Goal: Task Accomplishment & Management: Complete application form

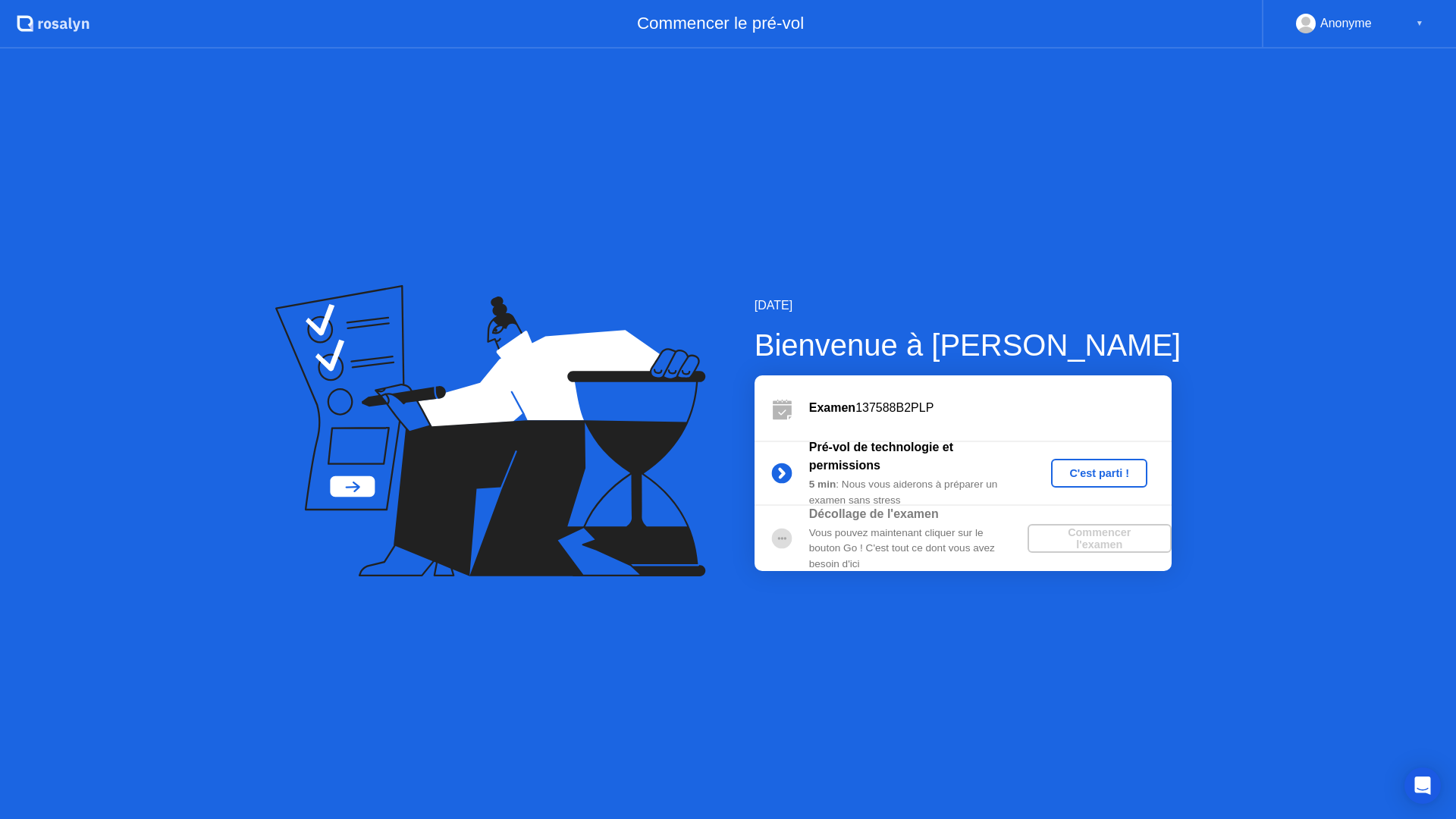
click at [1073, 471] on div "C'est parti !" at bounding box center [1098, 473] width 84 height 12
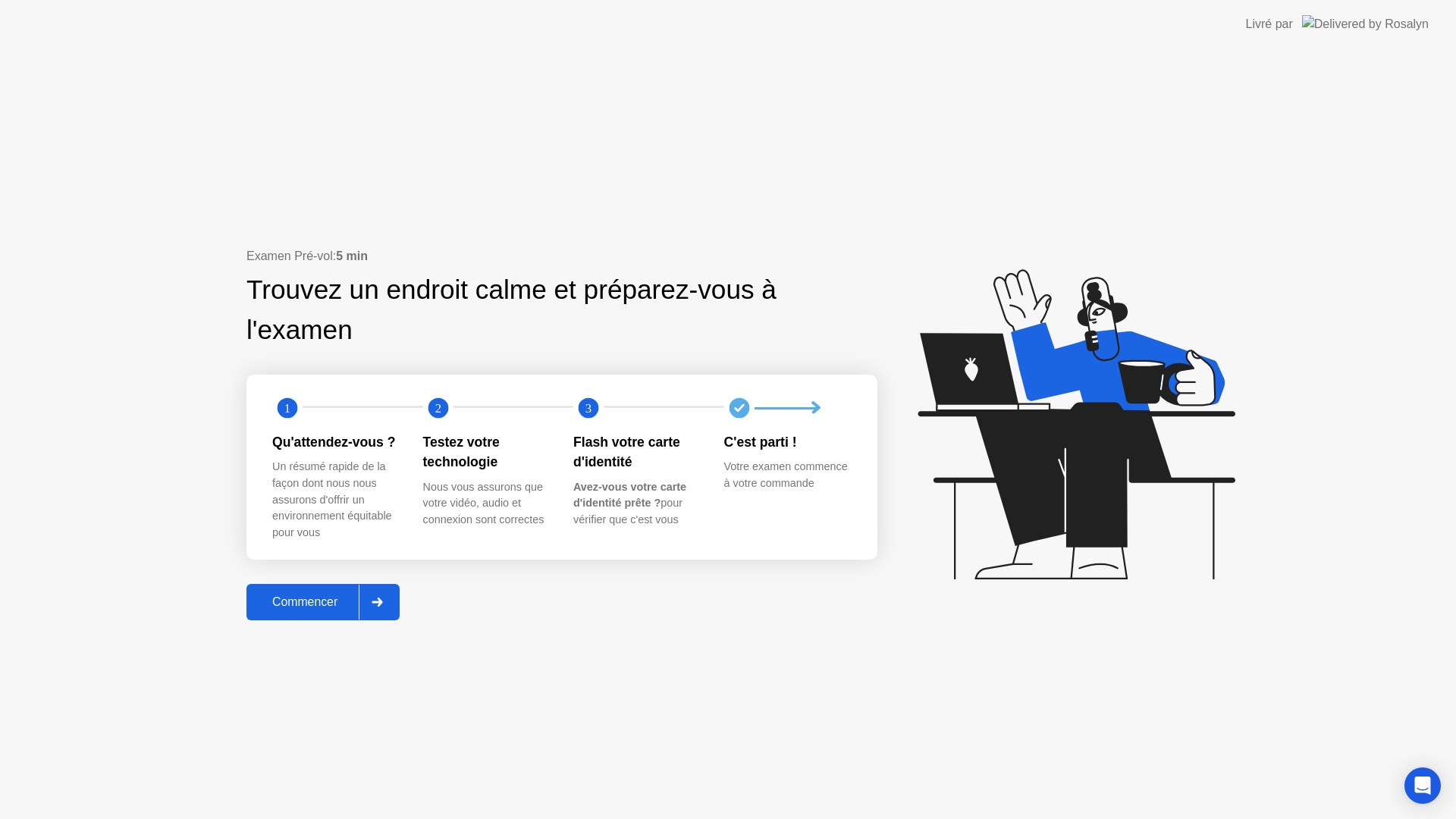
click at [387, 599] on div at bounding box center [377, 602] width 37 height 35
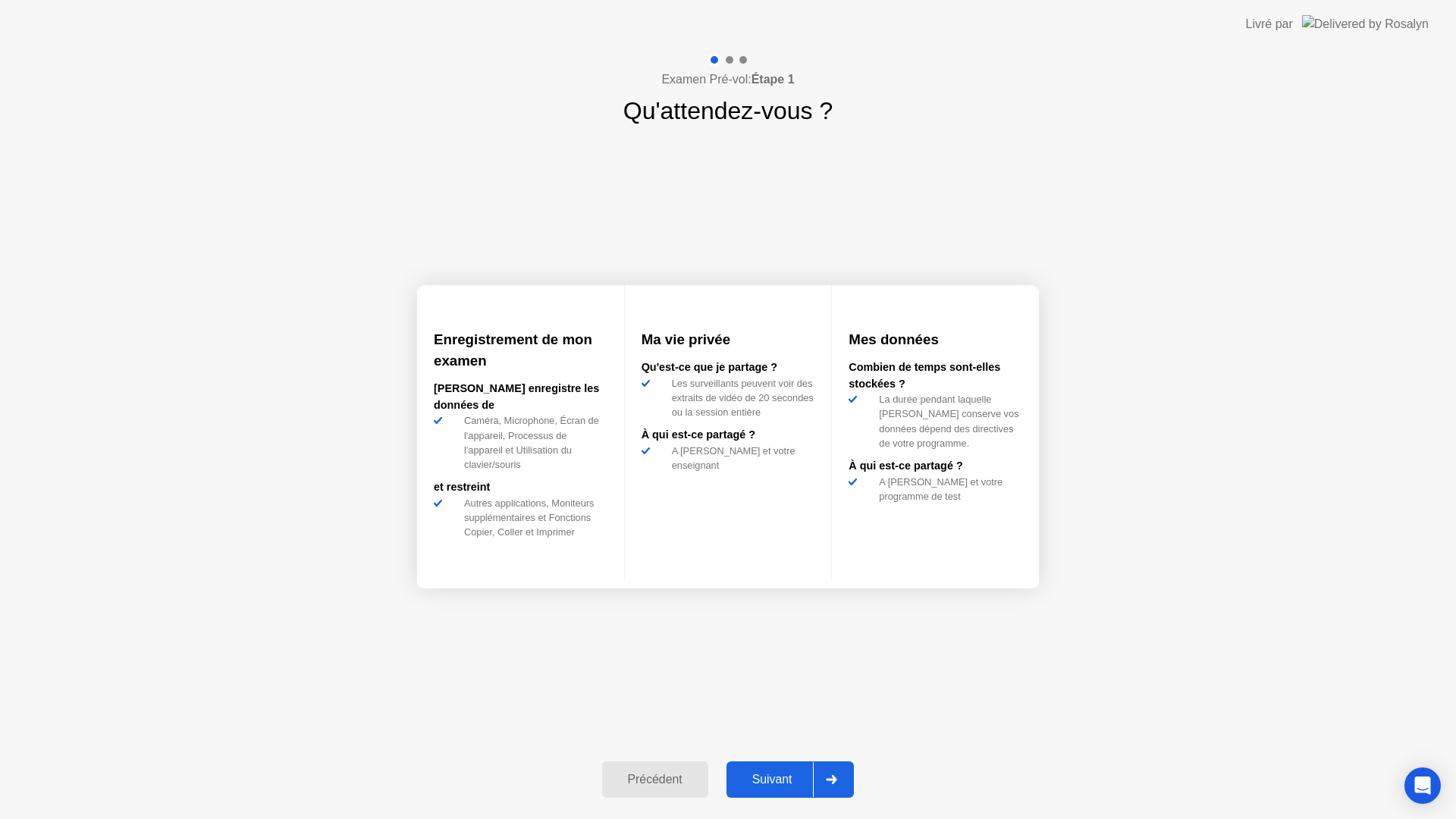
click at [848, 784] on div at bounding box center [831, 779] width 37 height 35
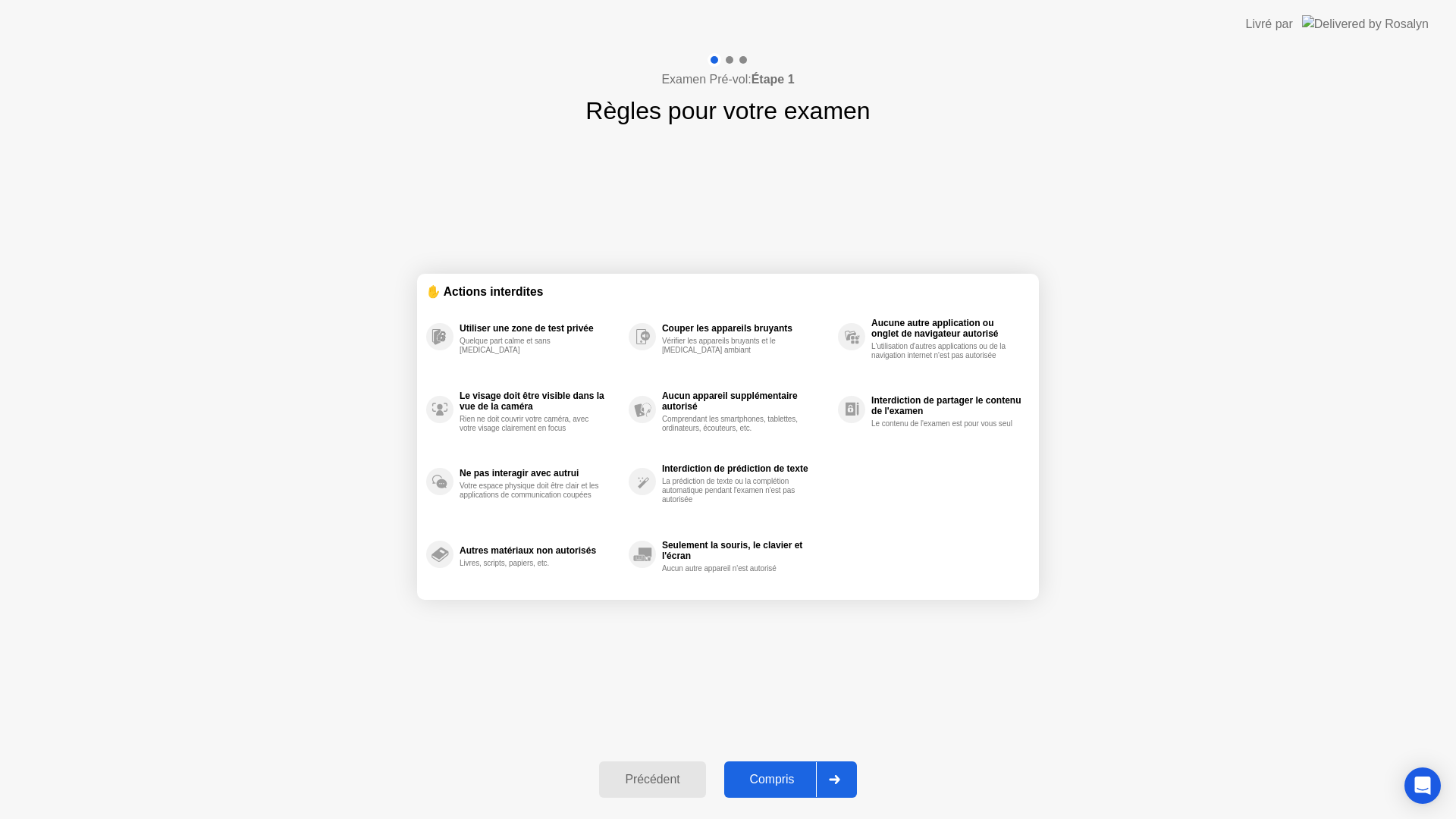
click at [845, 772] on div at bounding box center [834, 779] width 37 height 35
select select "**********"
select select "*******"
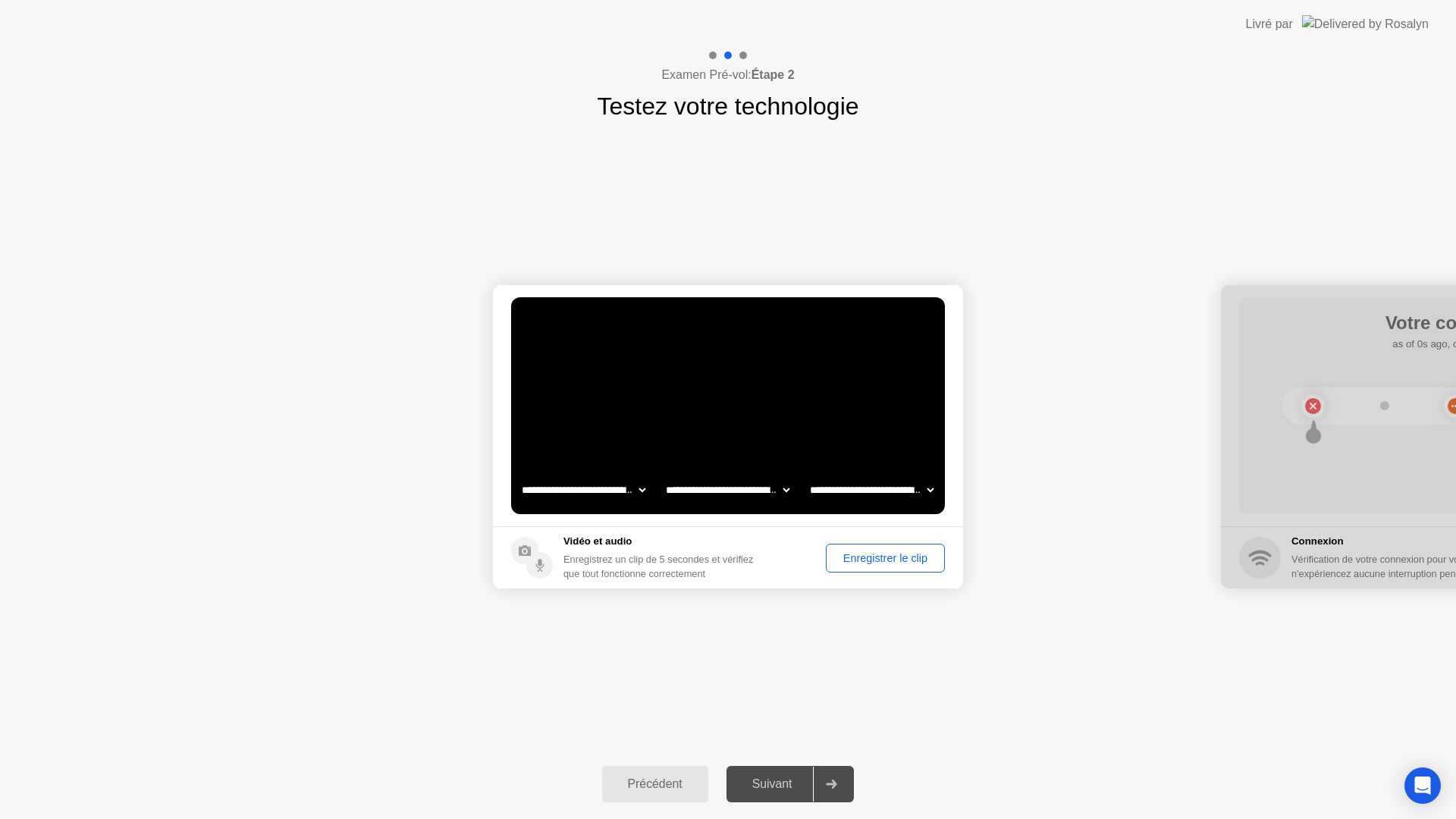
click at [878, 564] on div "Enregistrer le clip" at bounding box center [885, 558] width 109 height 12
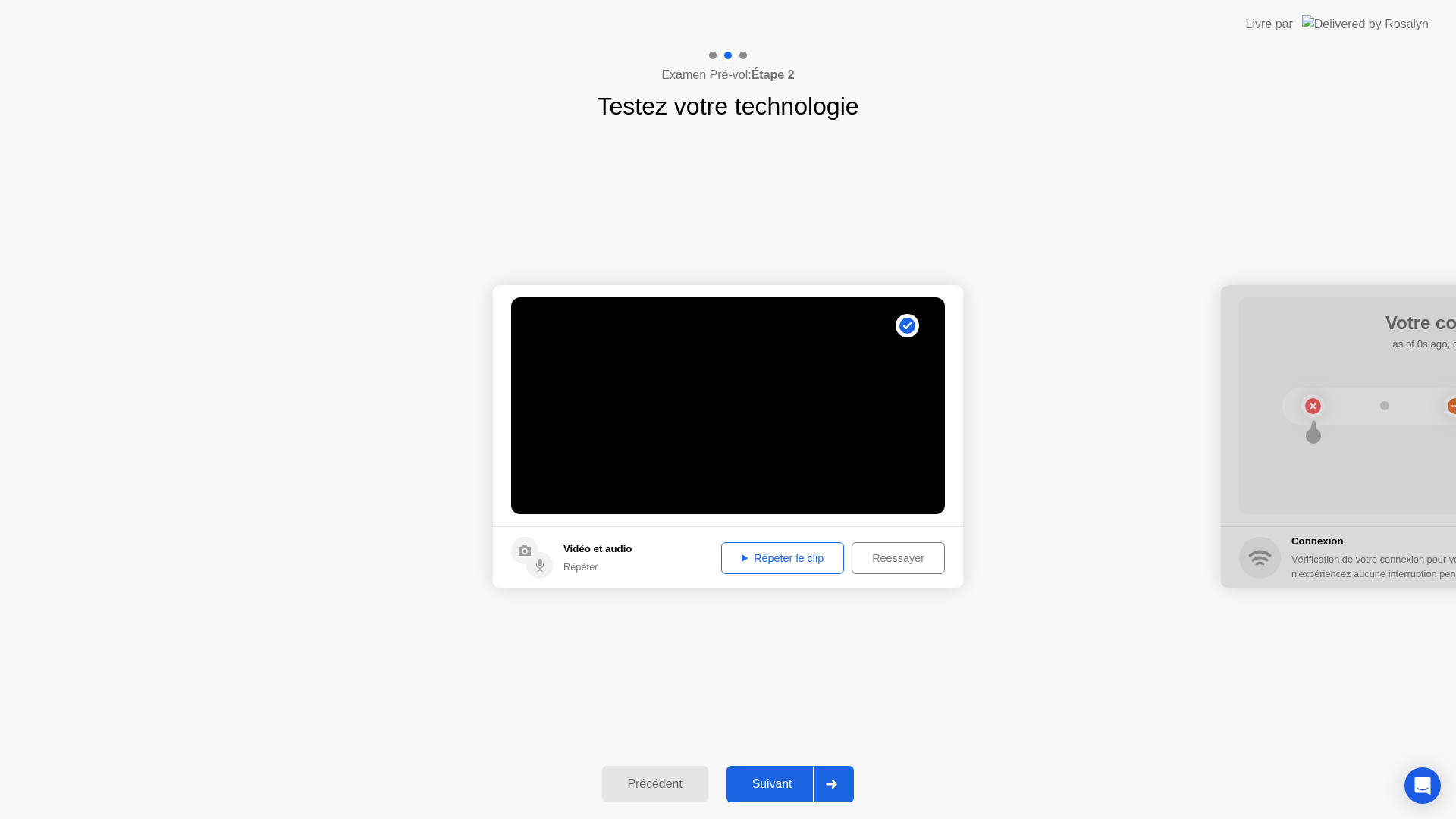
click at [802, 771] on button "Suivant" at bounding box center [790, 784] width 128 height 37
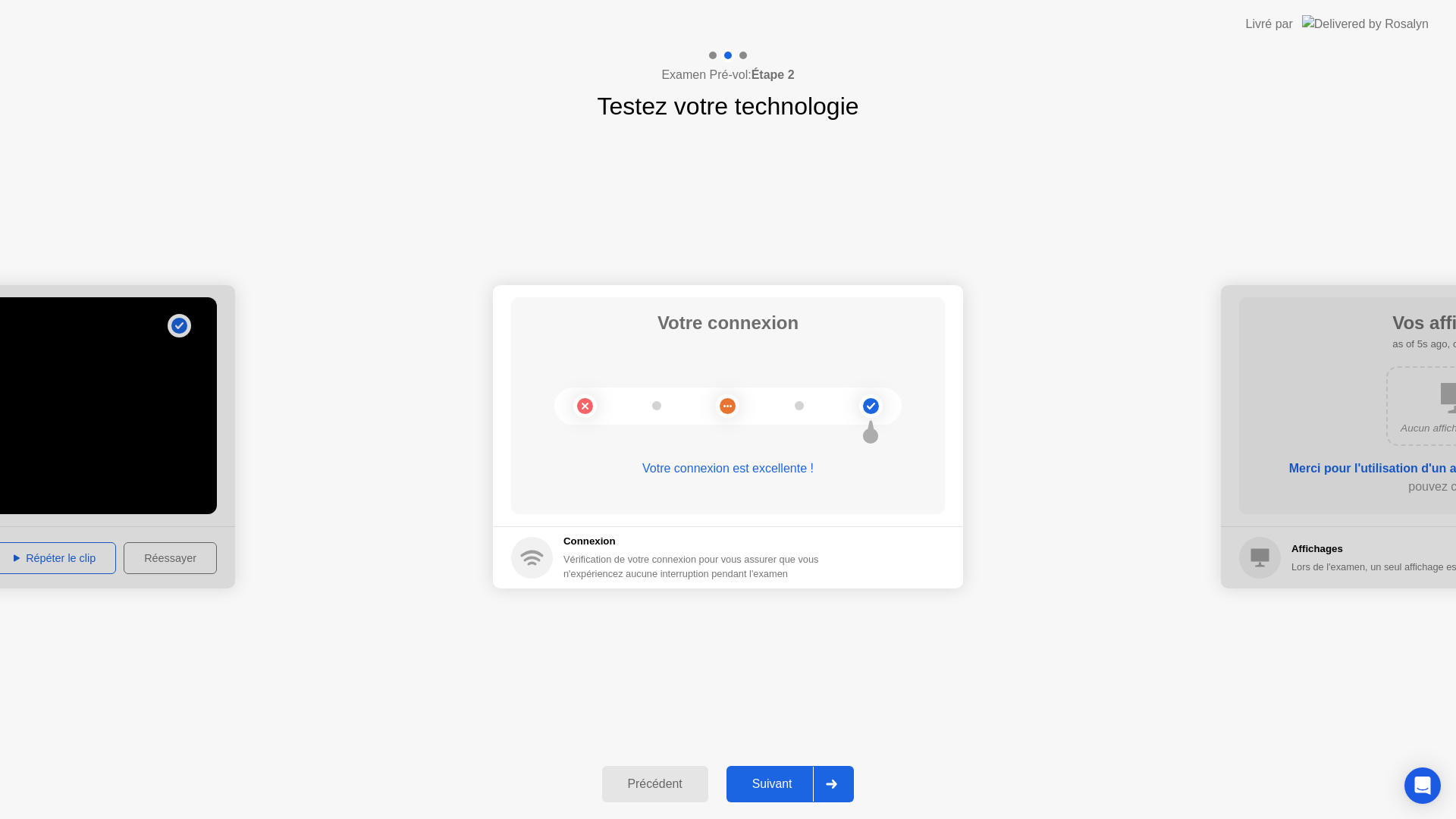
click at [832, 779] on div at bounding box center [831, 784] width 37 height 35
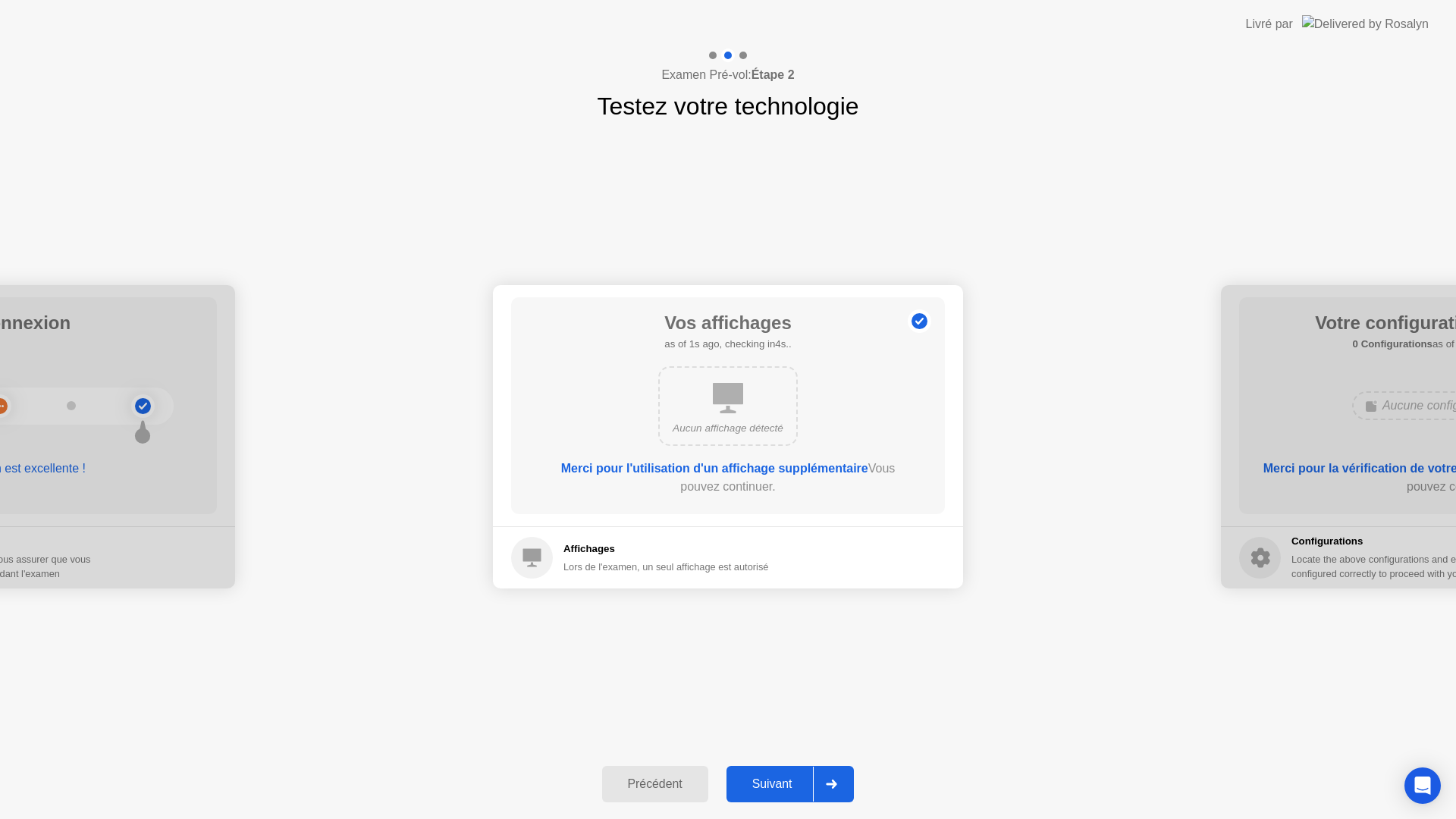
click at [832, 779] on div at bounding box center [831, 784] width 37 height 35
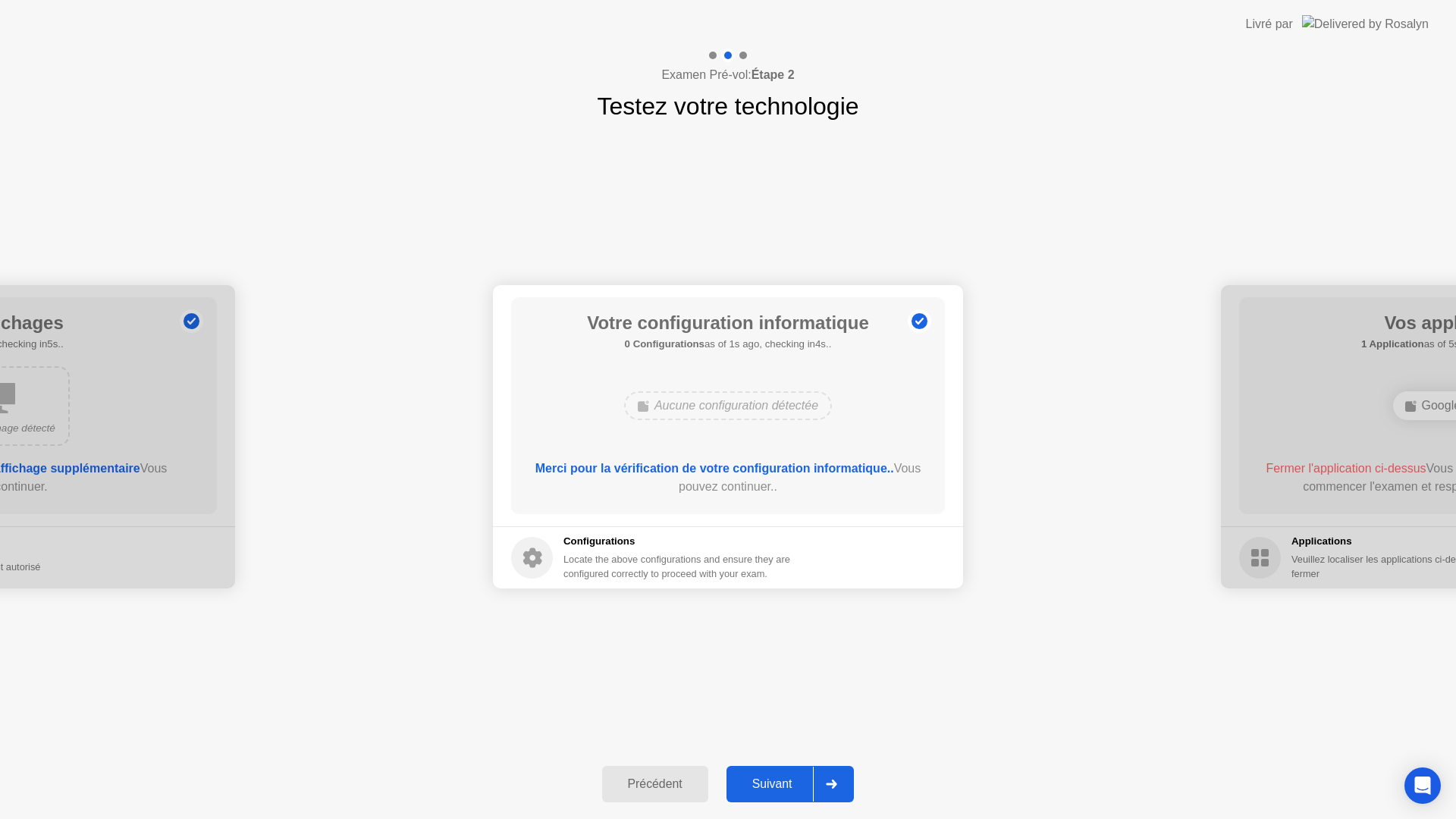
click at [832, 779] on div at bounding box center [831, 784] width 37 height 35
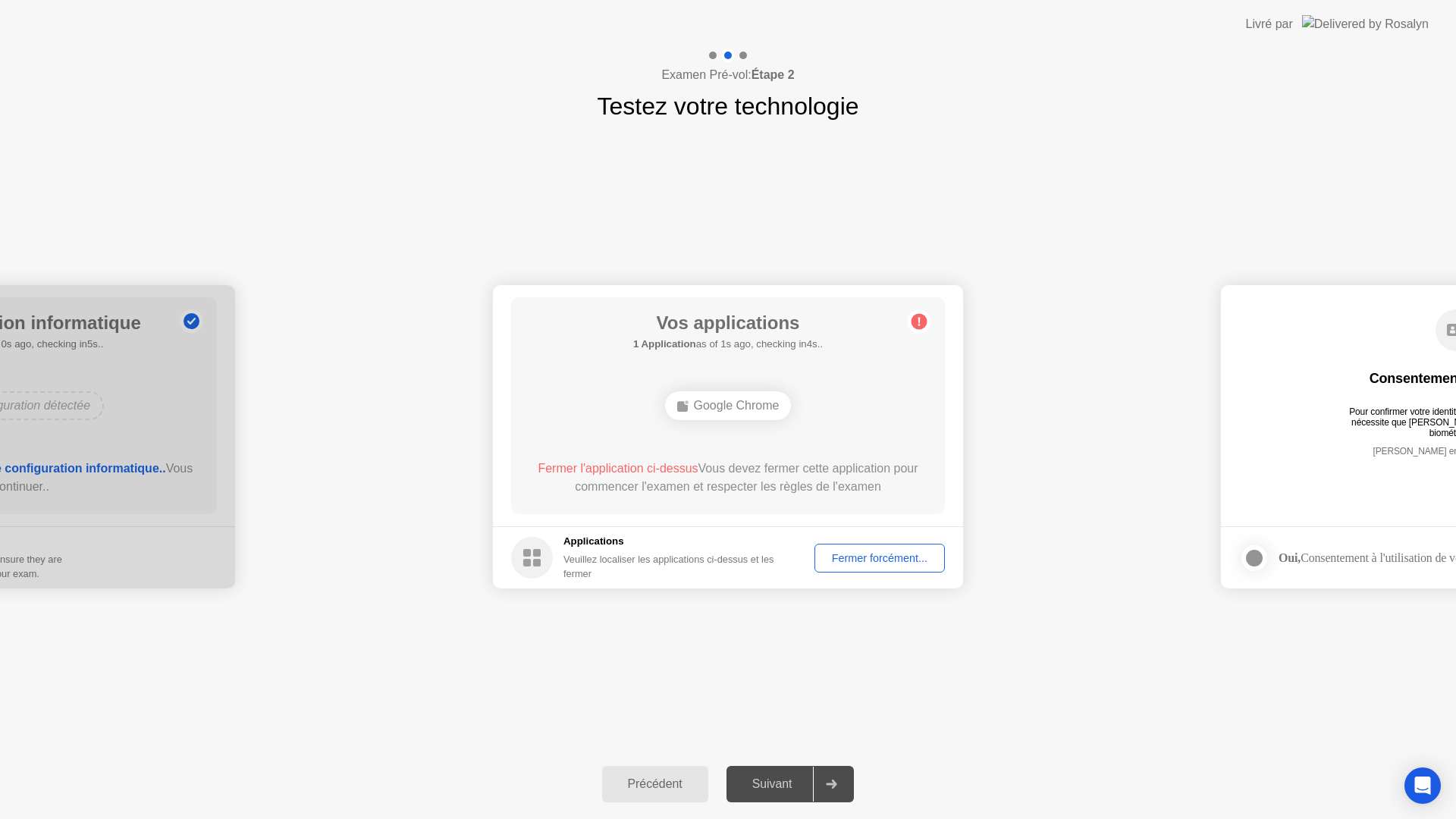
click at [853, 564] on div "Fermer forcément..." at bounding box center [879, 558] width 120 height 12
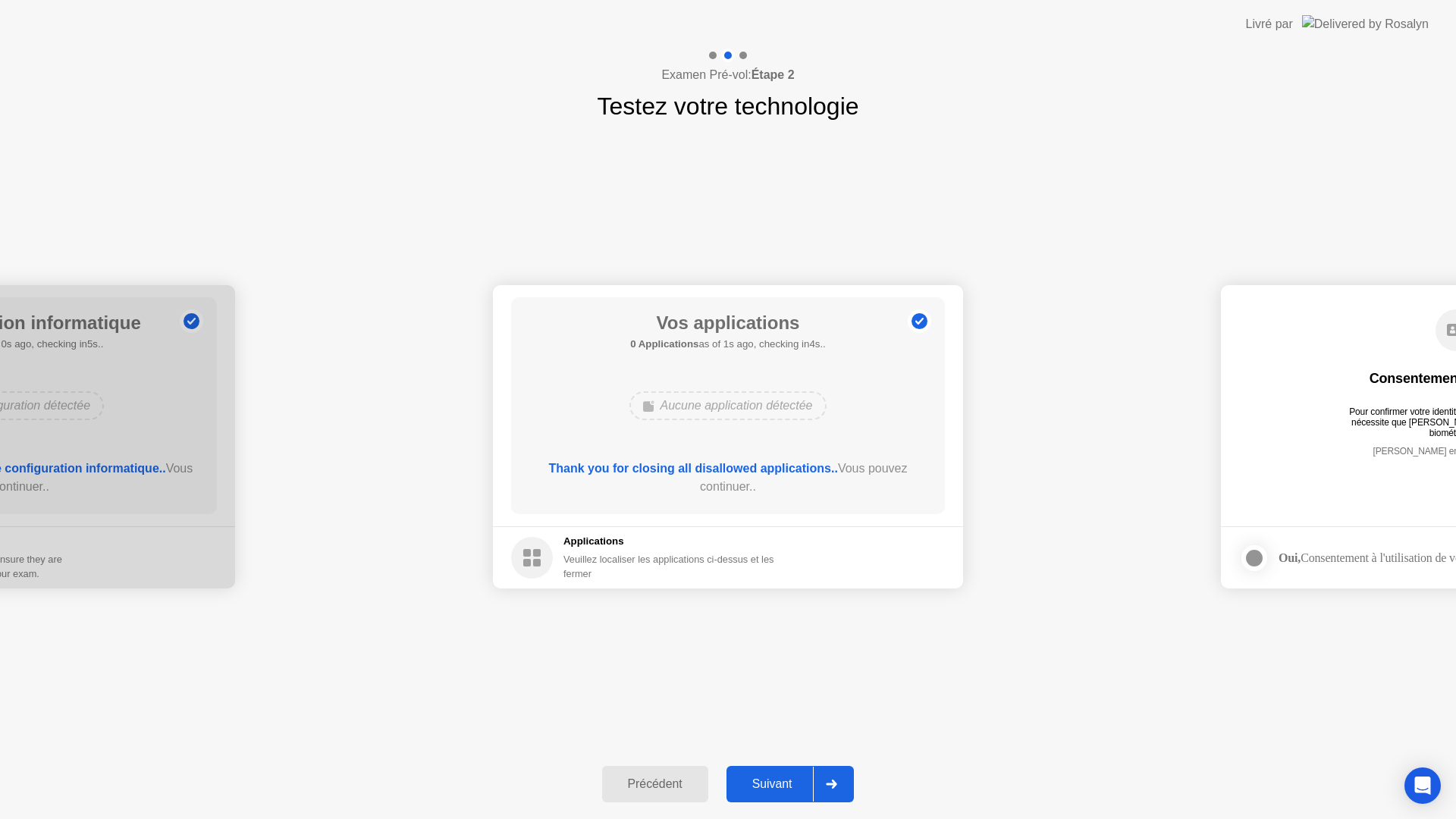
click at [796, 762] on div "Précédent Suivant" at bounding box center [728, 784] width 1456 height 70
click at [800, 766] on button "Suivant" at bounding box center [790, 784] width 128 height 37
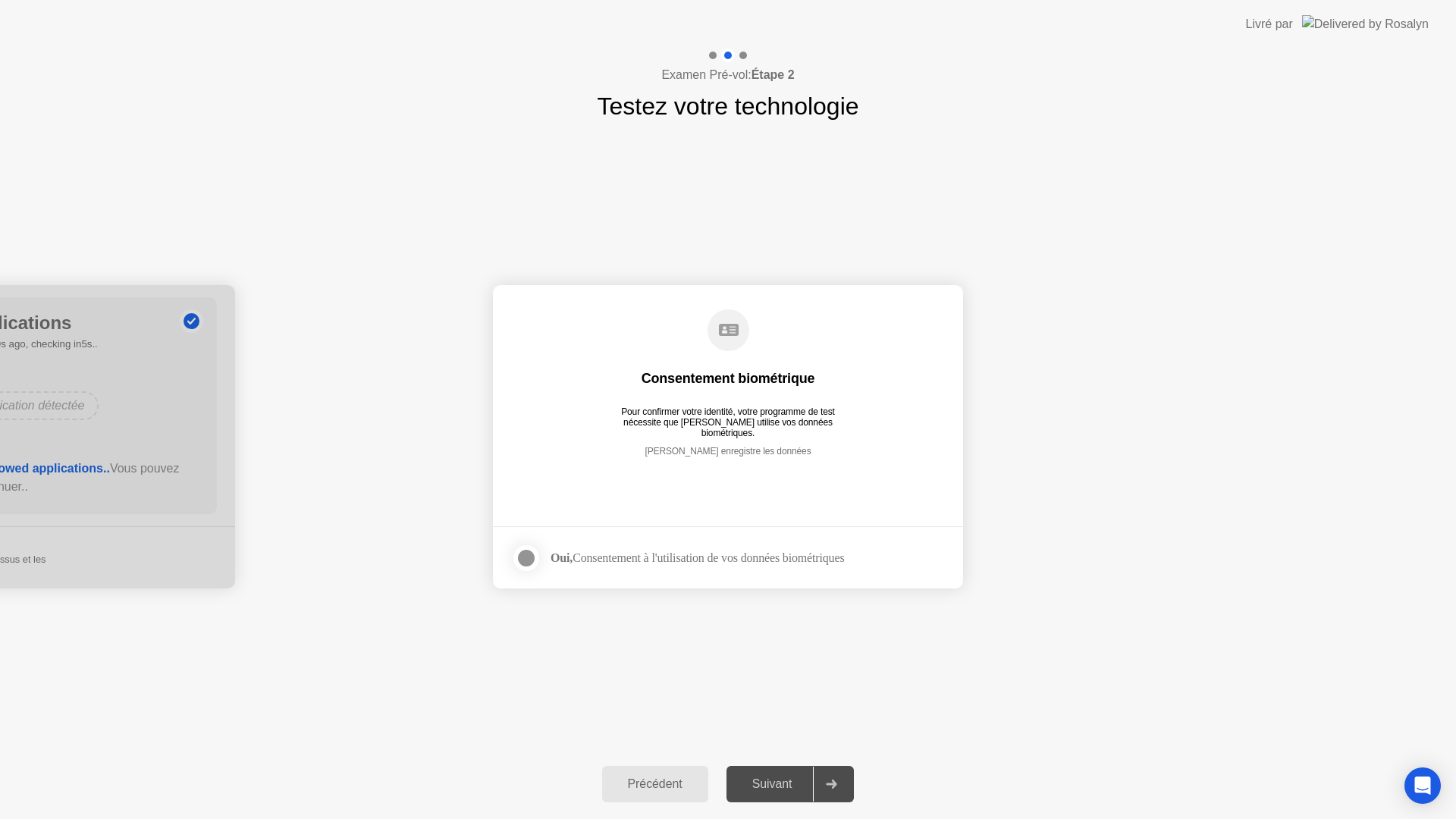
click at [823, 773] on div at bounding box center [831, 784] width 37 height 35
click at [545, 553] on label at bounding box center [531, 558] width 40 height 30
click at [772, 781] on div "Suivant" at bounding box center [772, 784] width 83 height 13
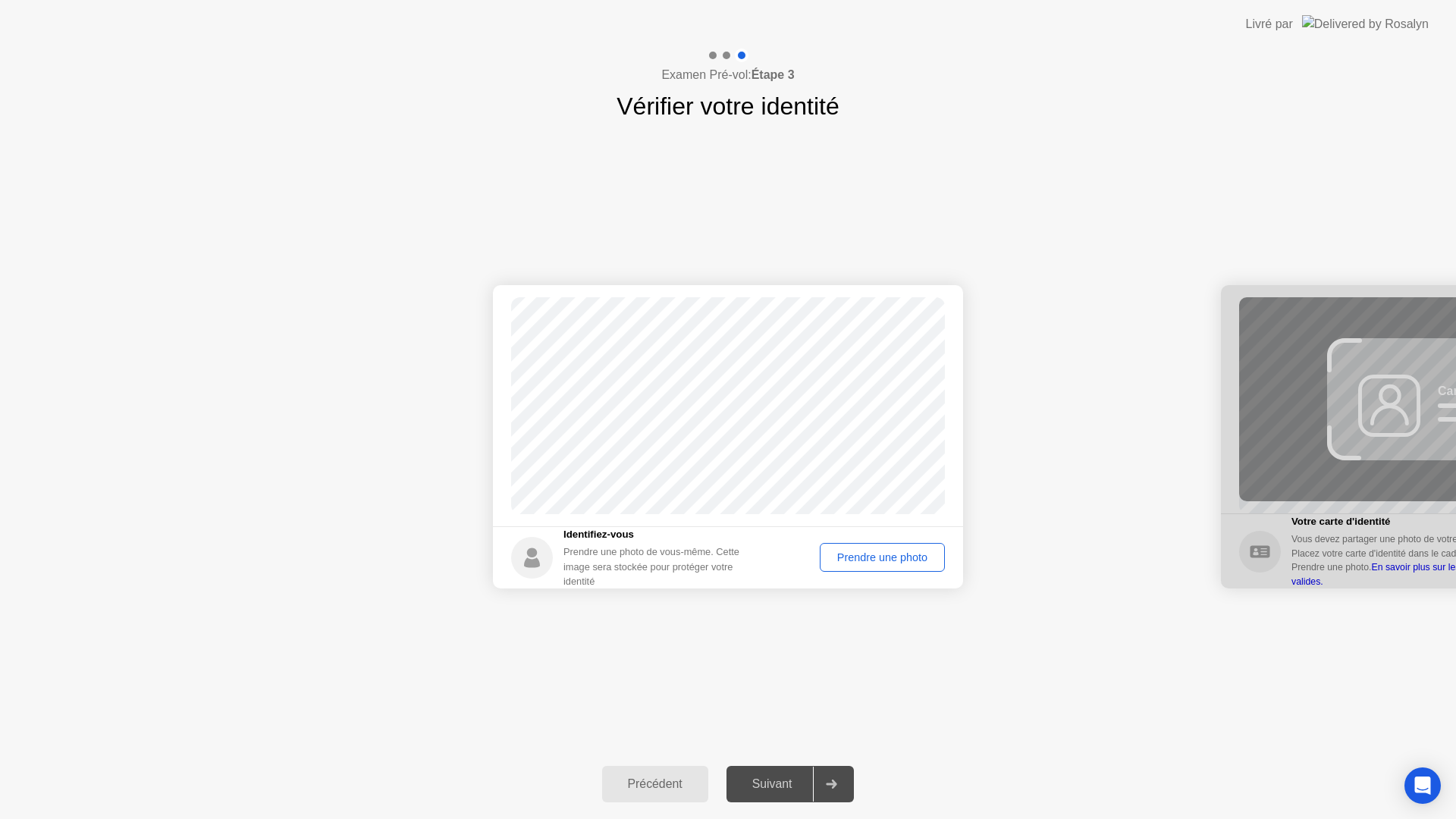
click at [845, 557] on div "Prendre une photo" at bounding box center [882, 557] width 114 height 12
click at [822, 785] on div at bounding box center [831, 784] width 37 height 35
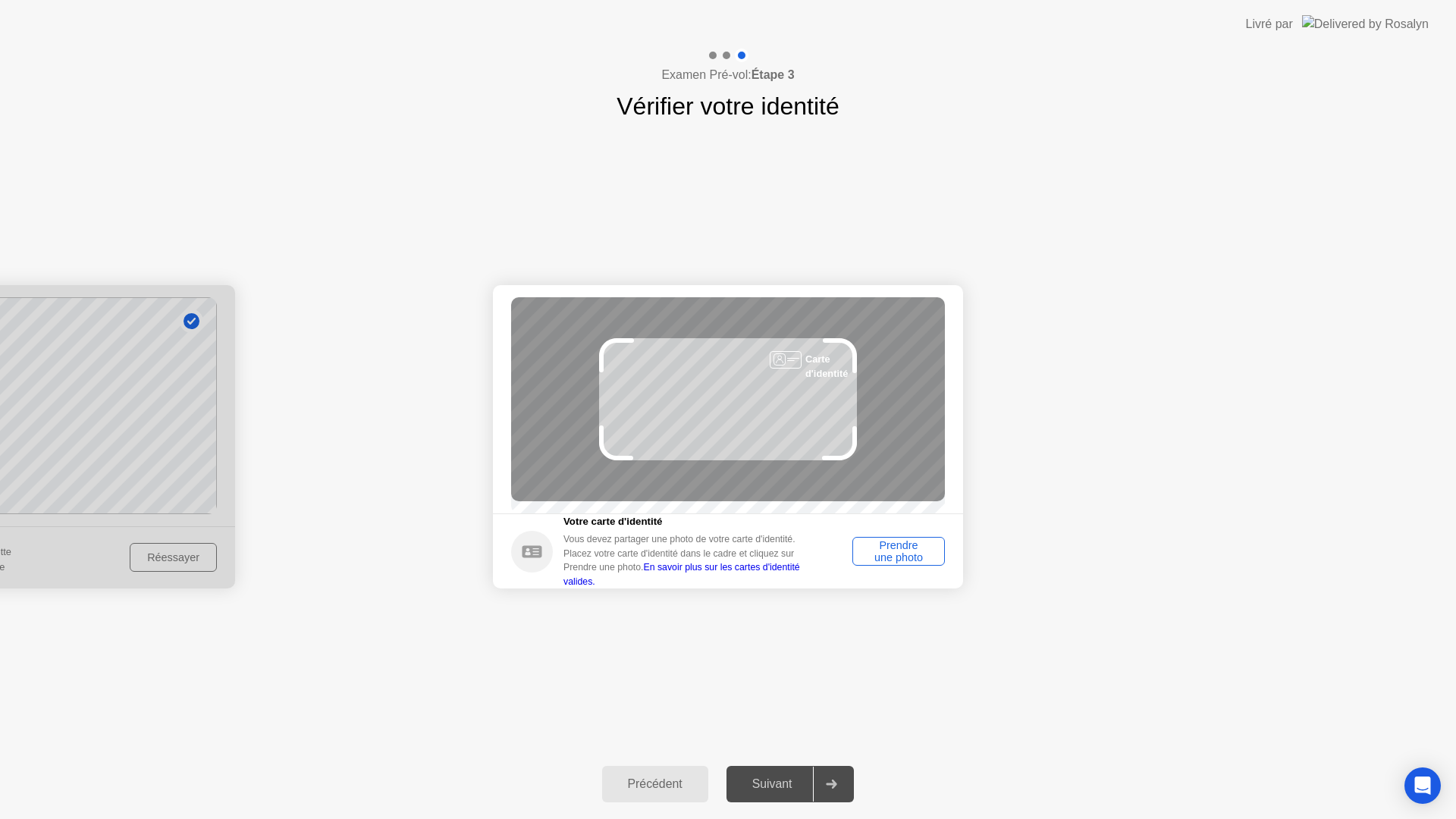
drag, startPoint x: 879, startPoint y: 546, endPoint x: 880, endPoint y: 537, distance: 9.1
click at [880, 541] on div "Prendre une photo" at bounding box center [898, 552] width 82 height 25
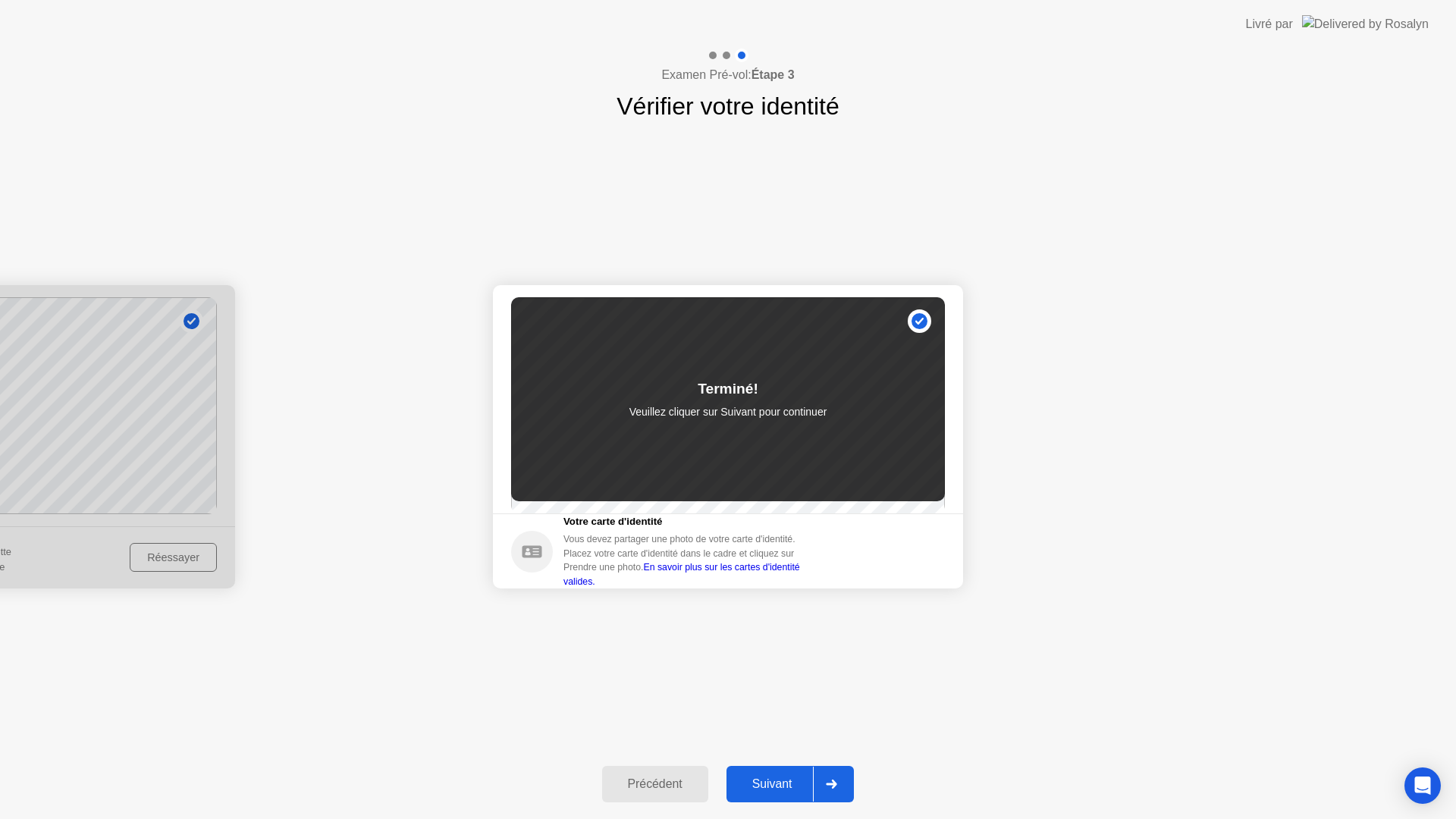
click at [805, 787] on div "Suivant" at bounding box center [772, 784] width 83 height 13
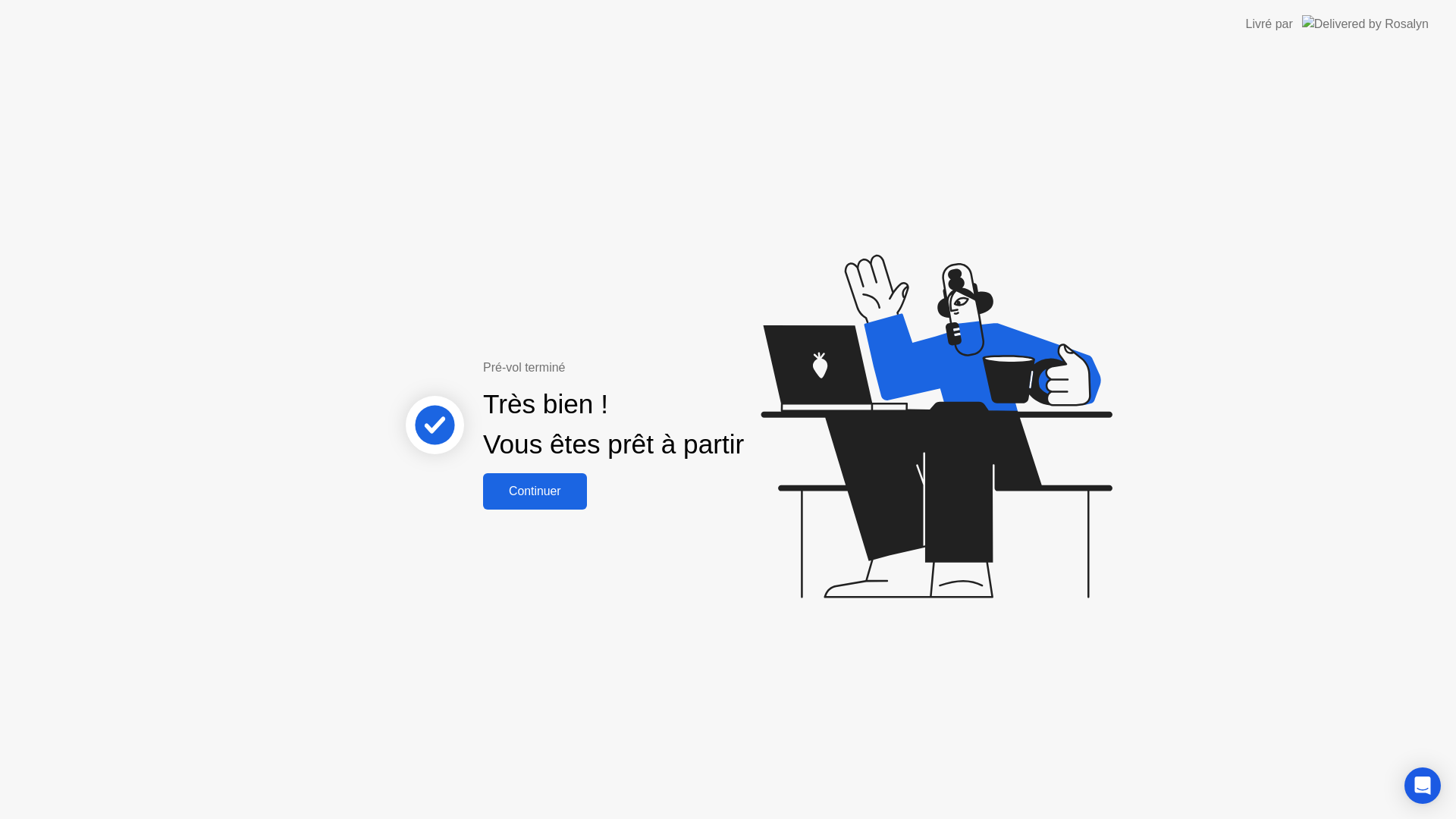
click at [517, 487] on div "Continuer" at bounding box center [534, 491] width 94 height 13
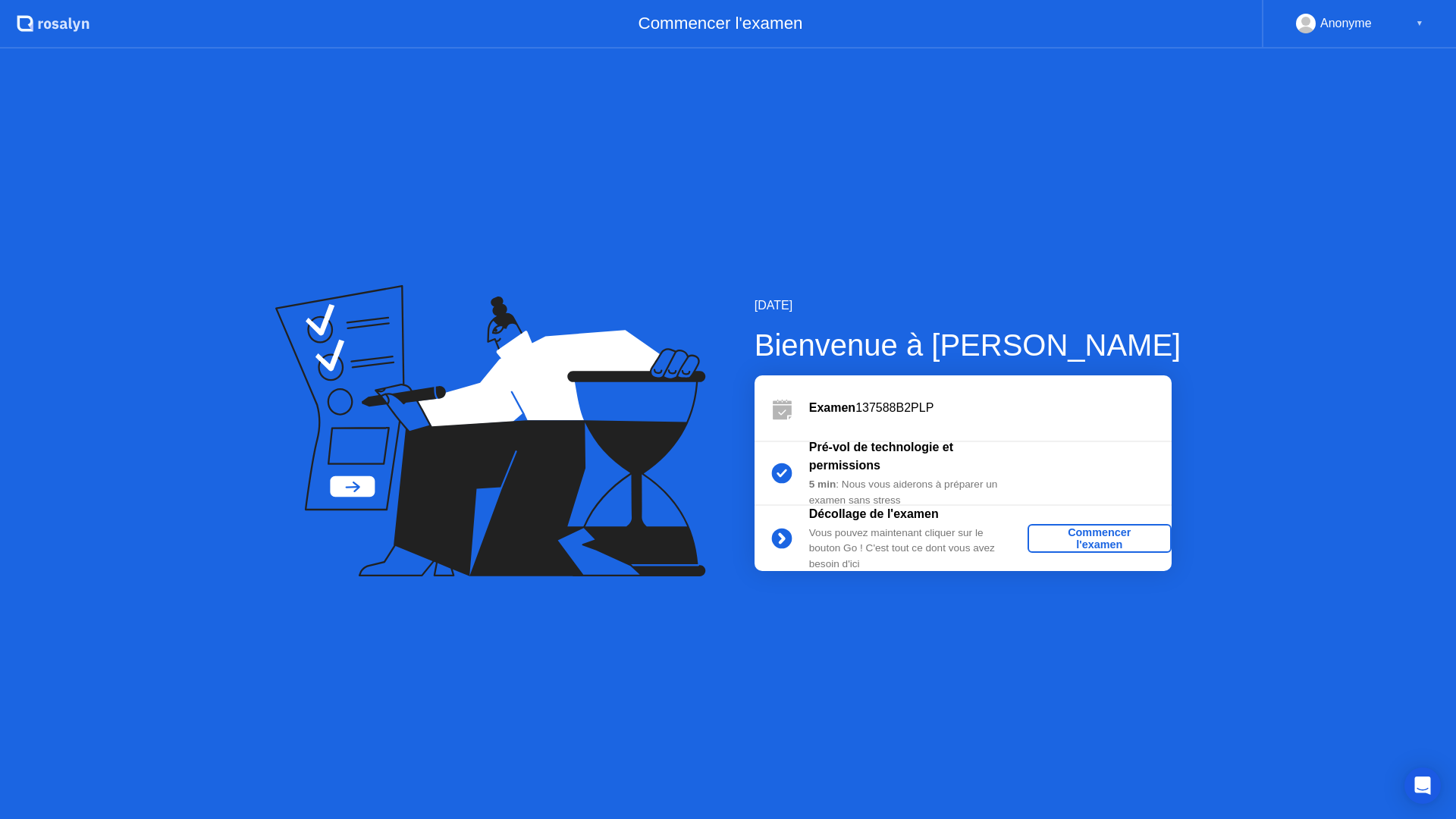
click at [1057, 535] on div "Commencer l'examen" at bounding box center [1100, 538] width 132 height 25
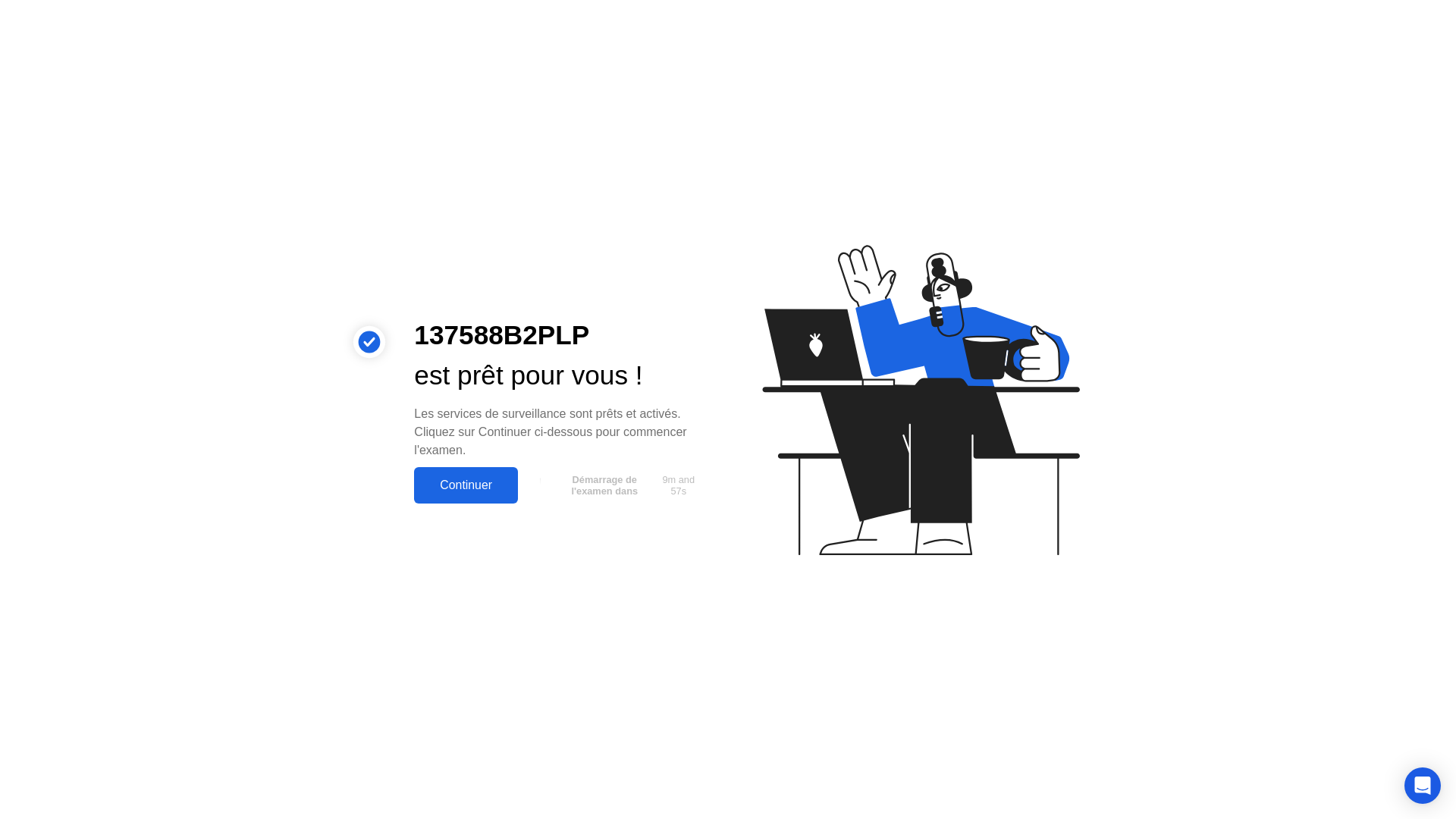
click at [479, 487] on div "Continuer" at bounding box center [466, 486] width 94 height 13
